Goal: Information Seeking & Learning: Find specific fact

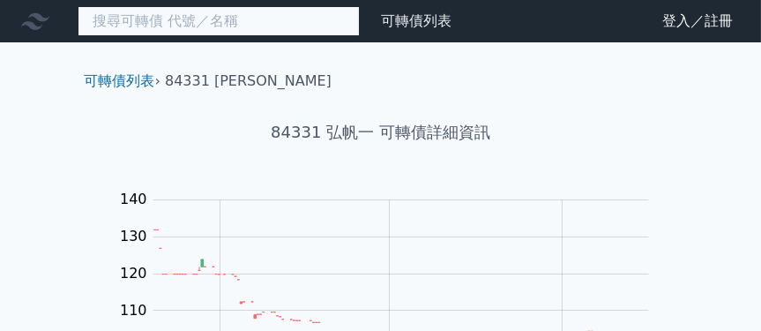
click at [340, 19] on input at bounding box center [219, 21] width 282 height 30
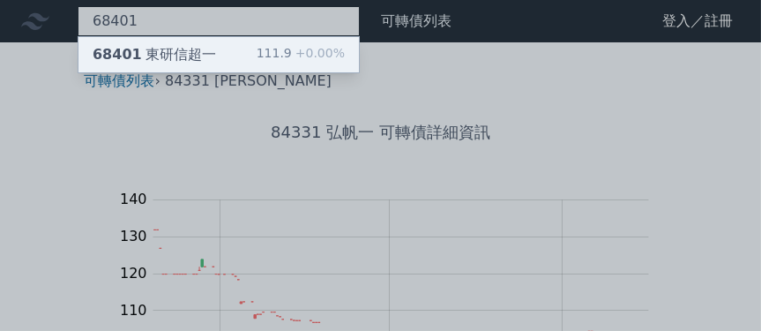
type input "68401"
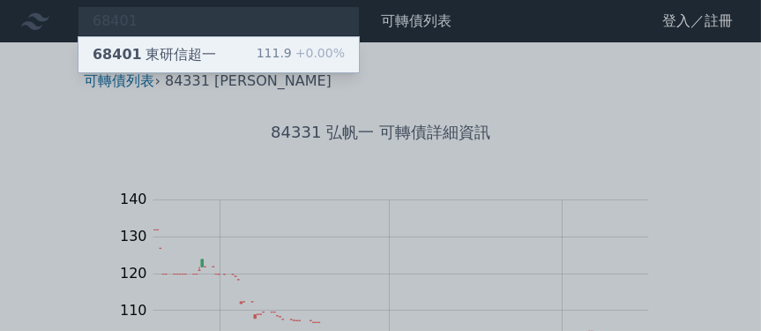
click at [177, 46] on div "68401 東研[PERSON_NAME]一" at bounding box center [154, 54] width 123 height 21
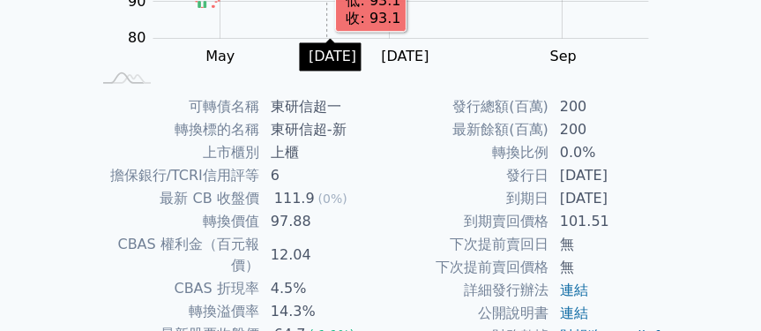
scroll to position [353, 0]
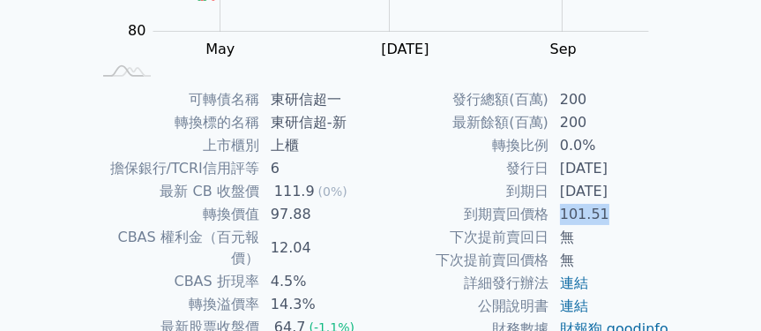
drag, startPoint x: 558, startPoint y: 218, endPoint x: 603, endPoint y: 205, distance: 46.6
click at [603, 205] on td "101.51" at bounding box center [609, 214] width 121 height 23
copy td "101.51"
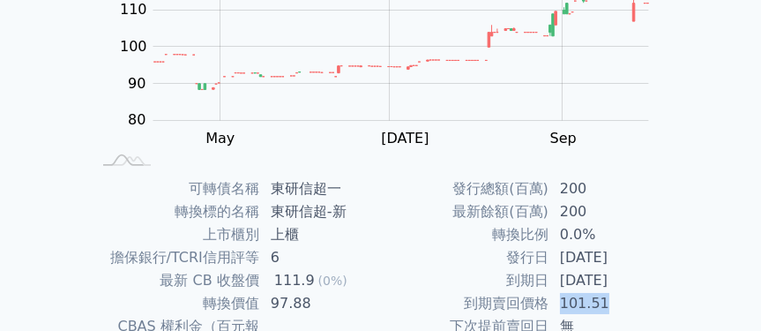
scroll to position [0, 0]
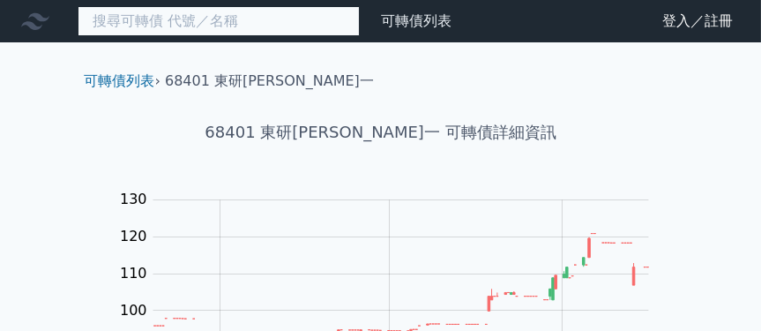
click at [178, 16] on input at bounding box center [219, 21] width 282 height 30
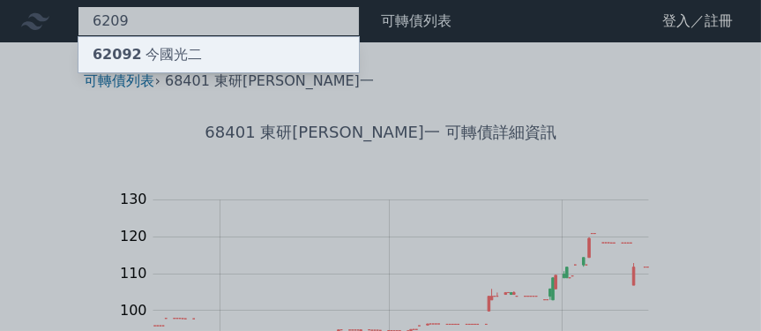
type input "6209"
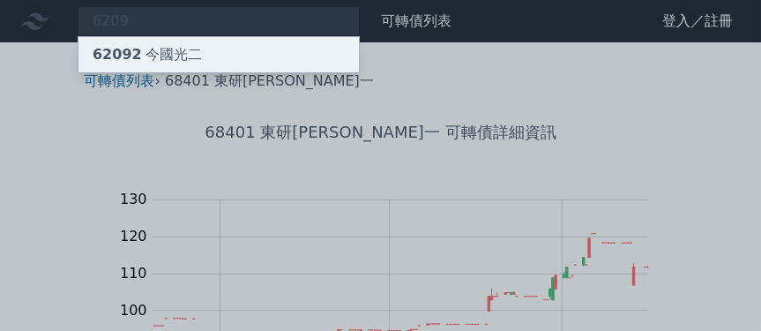
click at [179, 48] on div "62092 今國光二" at bounding box center [147, 54] width 109 height 21
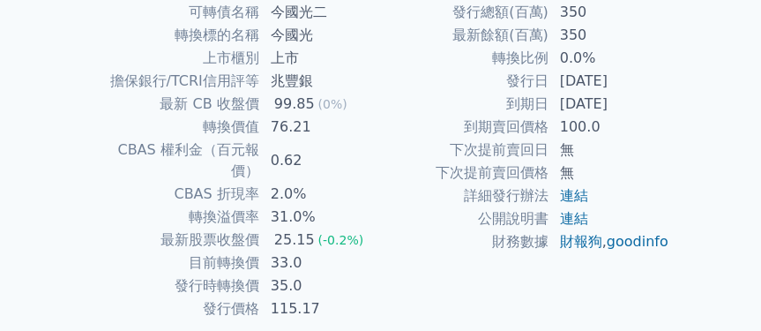
scroll to position [441, 0]
